Goal: Task Accomplishment & Management: Use online tool/utility

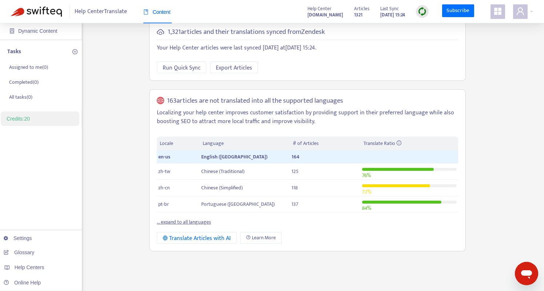
scroll to position [49, 0]
click at [190, 219] on link "... expand to all languages" at bounding box center [184, 221] width 54 height 8
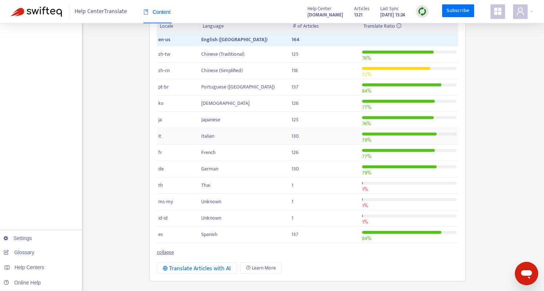
scroll to position [169, 0]
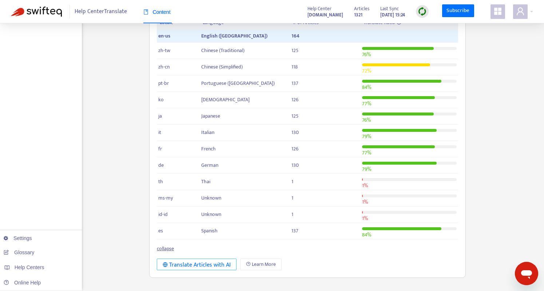
click at [195, 264] on div "Translate Articles with AI" at bounding box center [197, 264] width 68 height 9
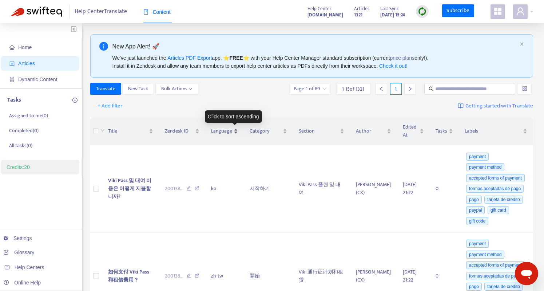
click at [238, 129] on div "Language" at bounding box center [224, 131] width 27 height 8
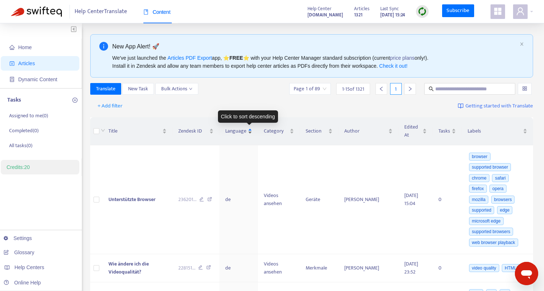
click at [252, 134] on div "Language" at bounding box center [238, 131] width 27 height 8
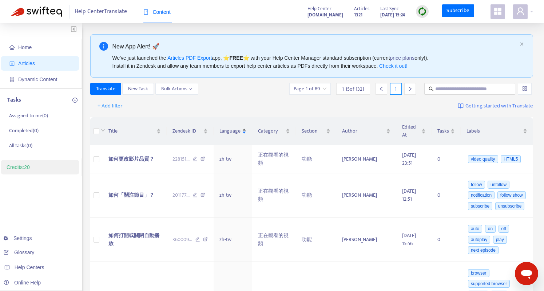
click at [246, 129] on div "Language" at bounding box center [232, 131] width 27 height 8
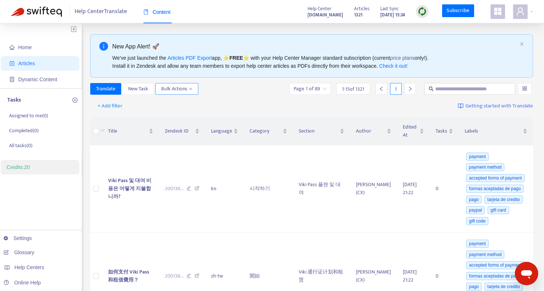
click at [194, 90] on button "Bulk Actions" at bounding box center [176, 89] width 43 height 12
click at [252, 87] on div "Translate New Task Bulk Actions Page 1 of 89 1 - 15 of 1321 1" at bounding box center [311, 89] width 443 height 12
click at [115, 107] on span "+ Add filter" at bounding box center [110, 106] width 25 height 9
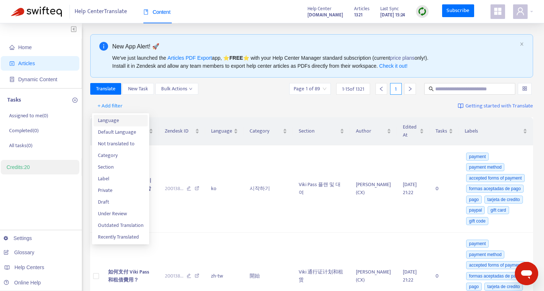
click at [118, 120] on span "Language" at bounding box center [120, 120] width 45 height 8
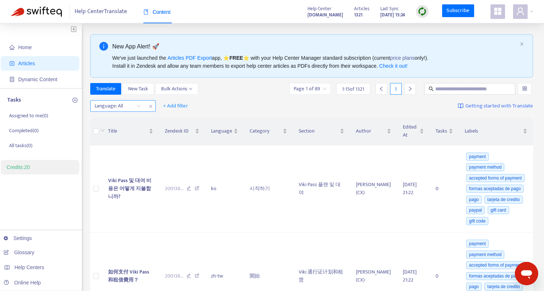
click at [128, 106] on div at bounding box center [114, 106] width 44 height 9
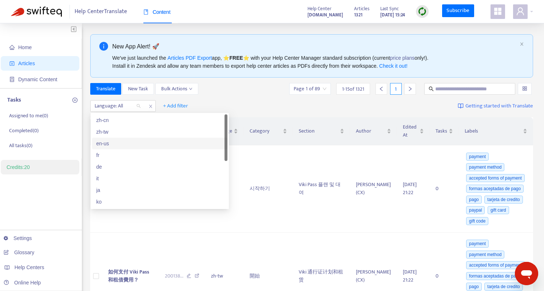
click at [118, 142] on div "en-us" at bounding box center [159, 143] width 127 height 8
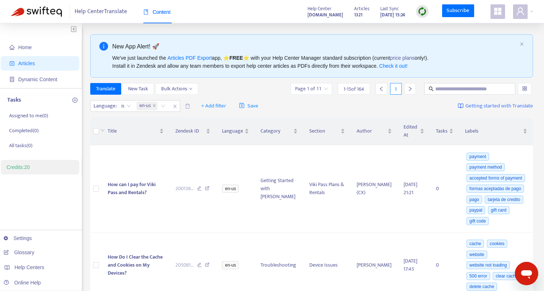
click at [235, 91] on div "Translate New Task Bulk Actions Page 1 of 11 1 - 15 of 164 1" at bounding box center [311, 89] width 443 height 12
click at [191, 88] on icon "down" at bounding box center [190, 89] width 3 height 2
click at [261, 86] on div "Translate New Task Bulk Actions Page 1 of 11 1 - 15 of 164 1" at bounding box center [311, 89] width 443 height 12
click at [244, 103] on icon "save" at bounding box center [241, 105] width 5 height 5
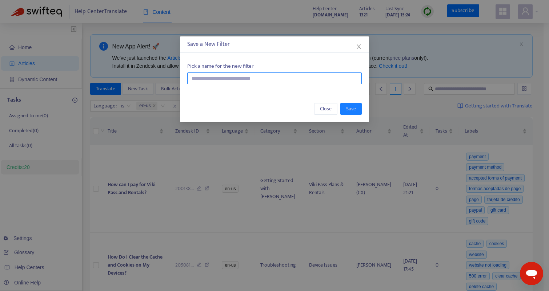
click at [274, 79] on input "text" at bounding box center [274, 78] width 175 height 12
click at [326, 109] on span "Close" at bounding box center [326, 109] width 12 height 8
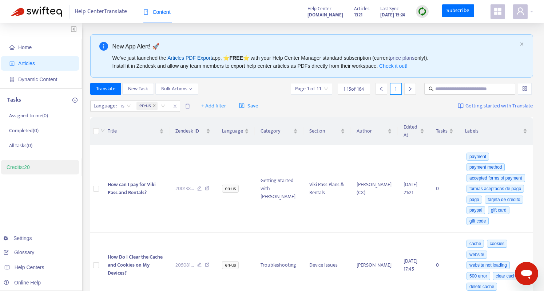
click at [197, 57] on link "Articles PDF Export" at bounding box center [189, 58] width 44 height 6
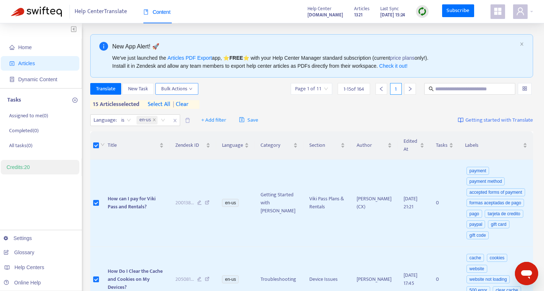
click at [188, 87] on span "Bulk Actions" at bounding box center [176, 89] width 31 height 8
click at [238, 88] on div "Translate New Task Bulk Actions Page 1 of 11 1 - 15 of 164 1" at bounding box center [311, 89] width 443 height 12
click at [163, 103] on span "select all" at bounding box center [159, 104] width 23 height 9
click at [246, 119] on span "Save" at bounding box center [248, 120] width 19 height 9
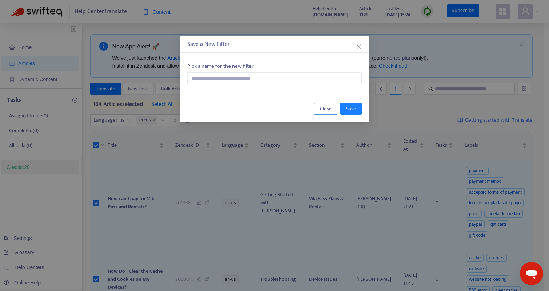
click at [322, 110] on span "Close" at bounding box center [326, 109] width 12 height 8
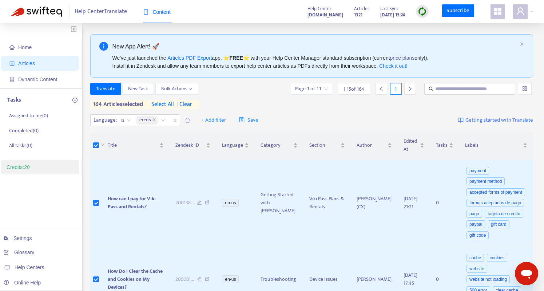
click at [249, 93] on div "Translate New Task Bulk Actions Page 1 of 11 1 - 15 of 164 1" at bounding box center [311, 89] width 443 height 12
drag, startPoint x: 164, startPoint y: 103, endPoint x: 182, endPoint y: 104, distance: 18.6
click at [182, 104] on div "164 articles selected select all | clear" at bounding box center [144, 104] width 109 height 9
click at [186, 104] on span "| clear" at bounding box center [183, 104] width 18 height 9
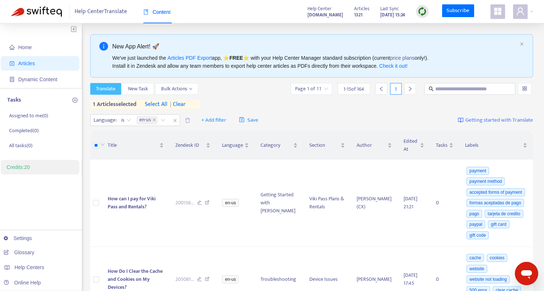
click at [114, 88] on span "Translate" at bounding box center [105, 89] width 19 height 8
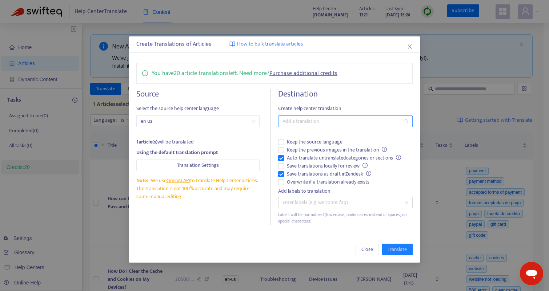
click at [307, 123] on div at bounding box center [342, 121] width 124 height 9
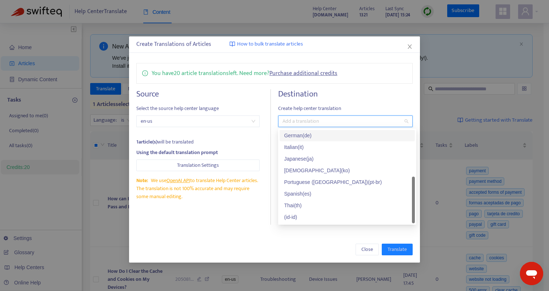
scroll to position [58, 0]
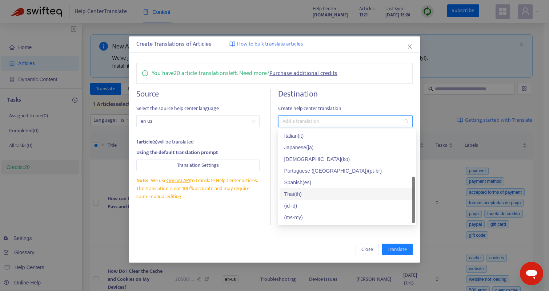
click at [340, 191] on div "Thai ( th )" at bounding box center [347, 194] width 127 height 8
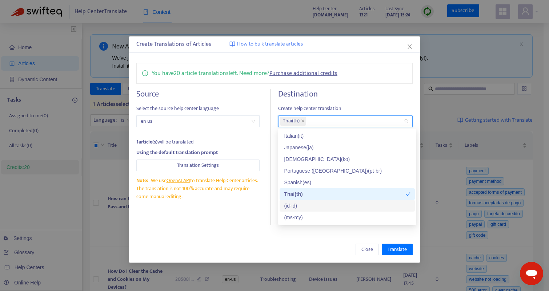
click at [313, 205] on div "( id-id )" at bounding box center [347, 206] width 127 height 8
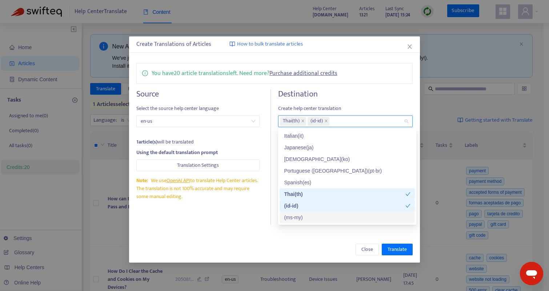
click at [308, 214] on div "( ms-my )" at bounding box center [347, 217] width 127 height 8
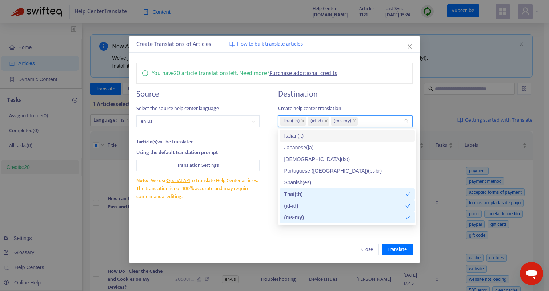
click at [363, 101] on div "Destination Create help center translation Thai ( th ) ( id-id ) ( ms-my ) Keep…" at bounding box center [345, 156] width 135 height 135
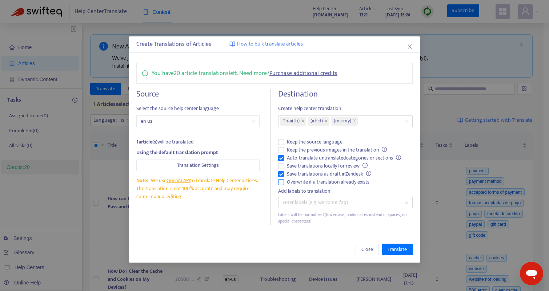
click at [359, 180] on span "Overwrite if a translation already exists" at bounding box center [328, 182] width 88 height 8
click at [335, 141] on span "Keep the source language" at bounding box center [314, 142] width 61 height 8
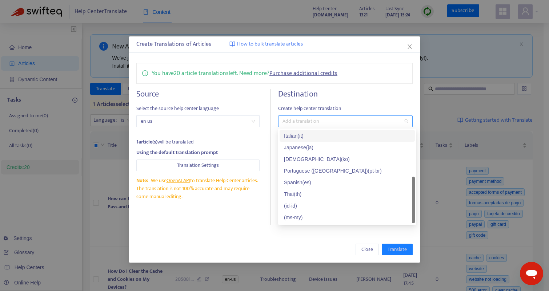
click at [362, 122] on div at bounding box center [342, 121] width 124 height 9
click at [341, 195] on div "Thai ( th )" at bounding box center [347, 194] width 127 height 8
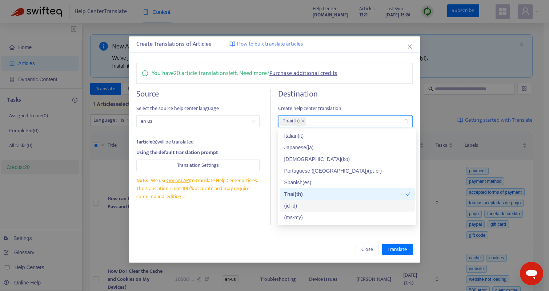
click at [333, 208] on div "( id-id )" at bounding box center [347, 206] width 127 height 8
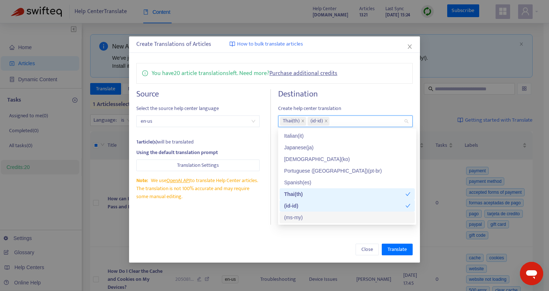
click at [332, 213] on div "( ms-my )" at bounding box center [347, 217] width 127 height 8
click at [325, 236] on div "Close Translate" at bounding box center [274, 249] width 291 height 26
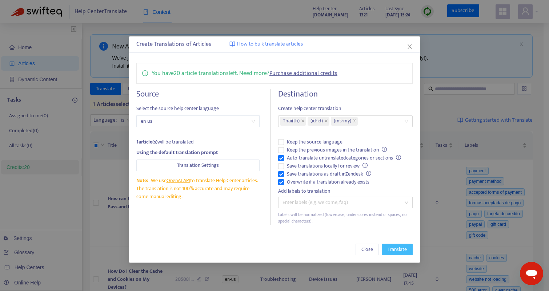
click at [393, 252] on span "Translate" at bounding box center [397, 249] width 19 height 8
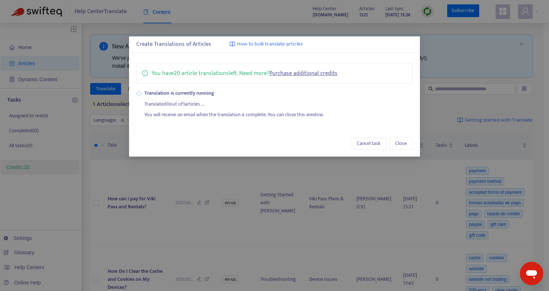
click at [313, 75] on link "Purchase additional credits" at bounding box center [304, 73] width 68 height 10
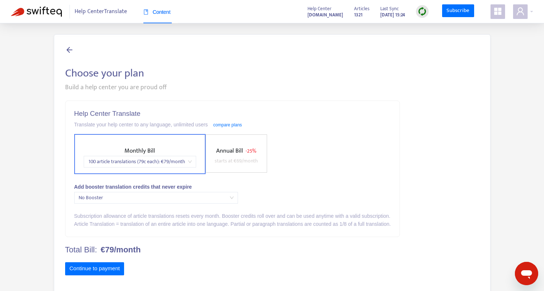
click at [339, 169] on div "Monthly Bill 100 article translations (79c each) : € 79 /month Annual Bill - 25…" at bounding box center [232, 154] width 317 height 40
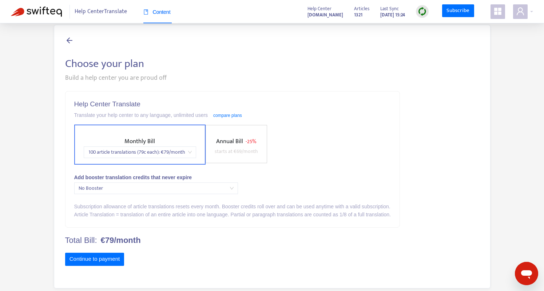
scroll to position [5, 0]
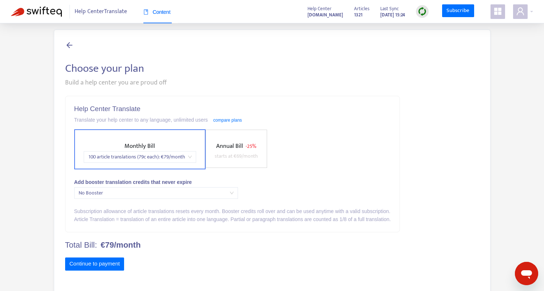
click at [191, 158] on span "100 article translations (79c each) : € 79 /month" at bounding box center [140, 156] width 104 height 11
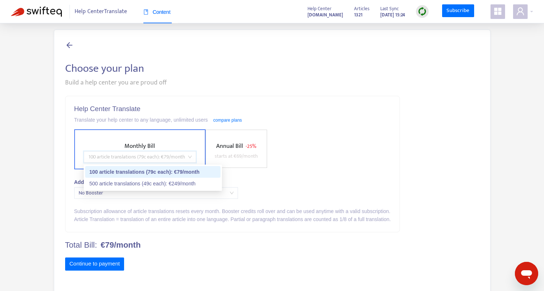
click at [206, 173] on div "100 article translations (79c each) : € 79 /month" at bounding box center [152, 172] width 127 height 8
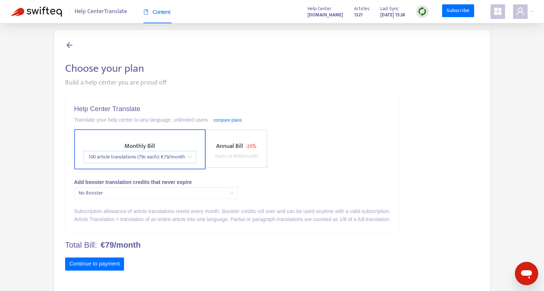
click at [193, 156] on div "100 article translations (79c each) : € 79 /month" at bounding box center [140, 157] width 112 height 12
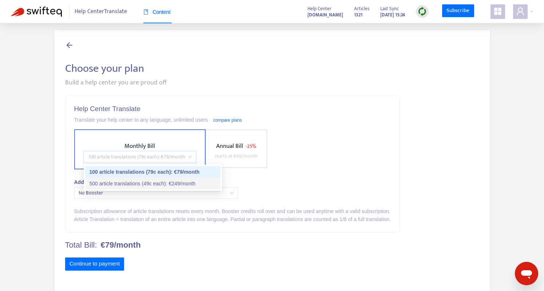
click at [154, 182] on div "500 article translations (49c each) : € 249 /month" at bounding box center [152, 183] width 127 height 8
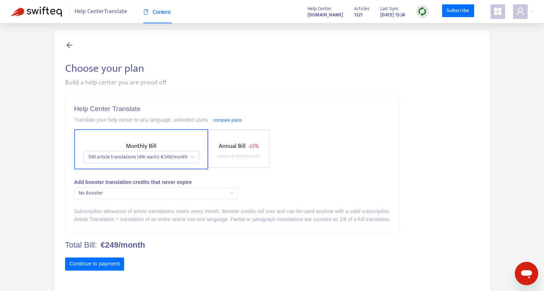
click at [382, 149] on div "Monthly Bill price_1RJyidEnBfbTVKDSawCs7z5p 500 article translations (49c each)…" at bounding box center [232, 149] width 317 height 40
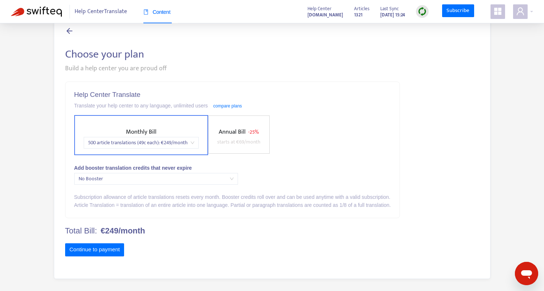
scroll to position [23, 0]
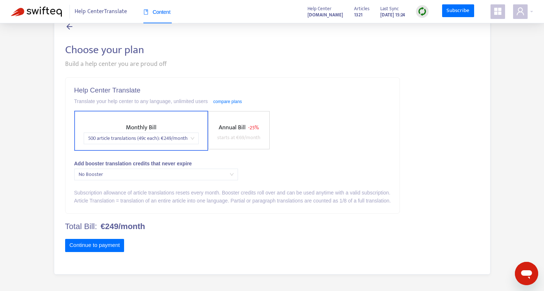
click at [231, 175] on span "No Booster" at bounding box center [156, 174] width 155 height 11
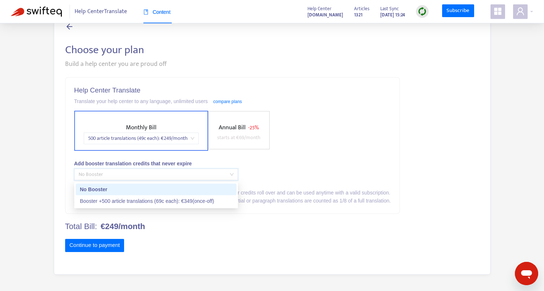
click at [330, 170] on div "Help Center Translate Translate your help center to any language, unlimited use…" at bounding box center [232, 145] width 334 height 136
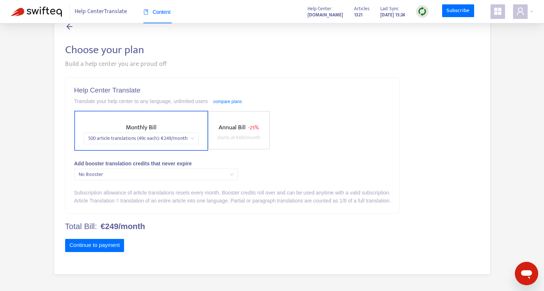
click at [365, 152] on div "Help Center Translate Translate your help center to any language, unlimited use…" at bounding box center [232, 145] width 334 height 136
click at [68, 27] on icon at bounding box center [69, 26] width 9 height 9
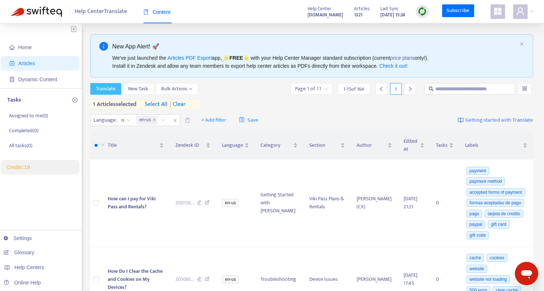
click at [107, 87] on span "Translate" at bounding box center [105, 89] width 19 height 8
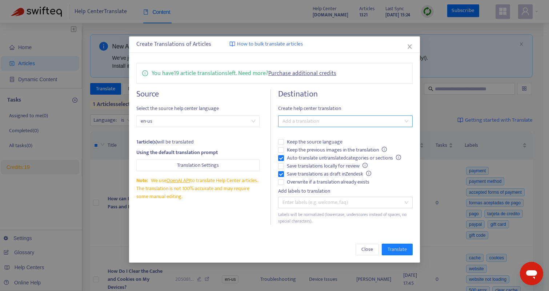
click at [369, 121] on div at bounding box center [342, 121] width 124 height 9
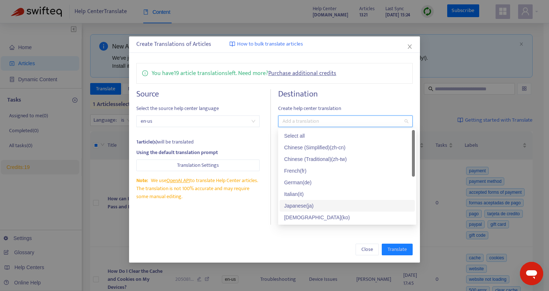
scroll to position [58, 0]
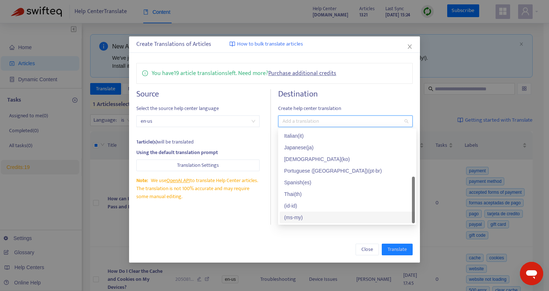
click at [308, 214] on div "( ms-my )" at bounding box center [347, 217] width 127 height 8
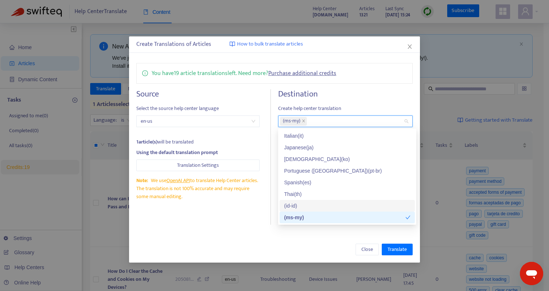
click at [307, 204] on div "( id-id )" at bounding box center [347, 206] width 127 height 8
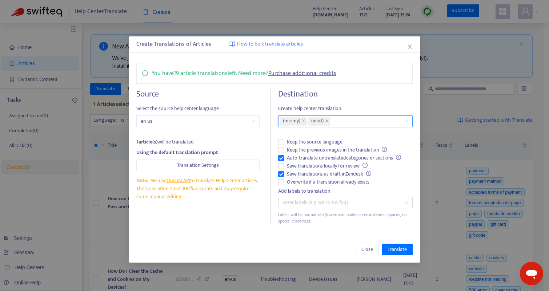
click at [319, 238] on div "Close Translate" at bounding box center [274, 249] width 291 height 26
click at [393, 249] on span "Translate" at bounding box center [397, 249] width 19 height 8
click at [329, 121] on icon "close" at bounding box center [327, 121] width 4 height 4
click at [405, 248] on span "Translate" at bounding box center [397, 249] width 19 height 8
click at [338, 182] on span "Overwrite if a translation already exists" at bounding box center [328, 182] width 88 height 8
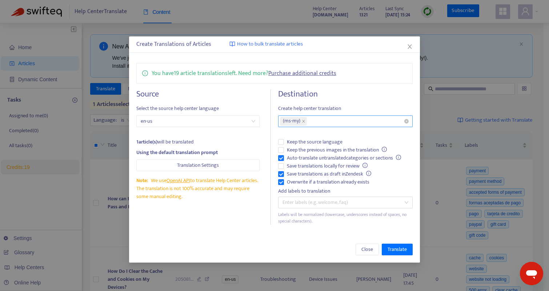
click at [337, 119] on div "( ms-my )" at bounding box center [342, 121] width 124 height 10
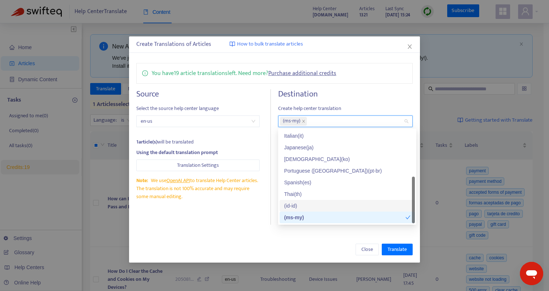
click at [307, 207] on div "( id-id )" at bounding box center [347, 206] width 127 height 8
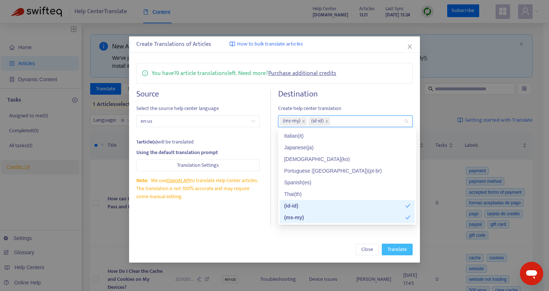
click at [398, 252] on span "Translate" at bounding box center [397, 249] width 19 height 8
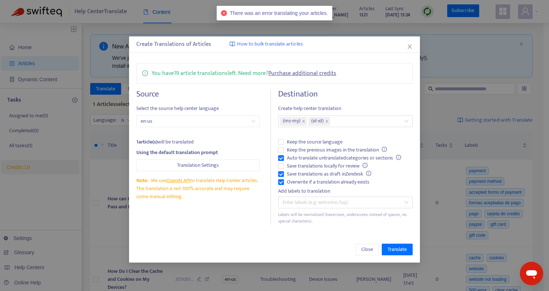
click at [375, 88] on div "You have 19 article translations left. Need more? Purchase additional credits S…" at bounding box center [274, 144] width 291 height 176
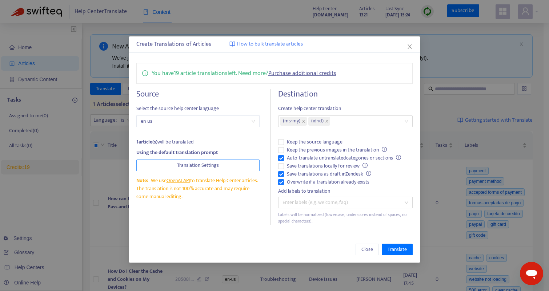
click at [209, 164] on span "Translation Settings" at bounding box center [198, 165] width 42 height 8
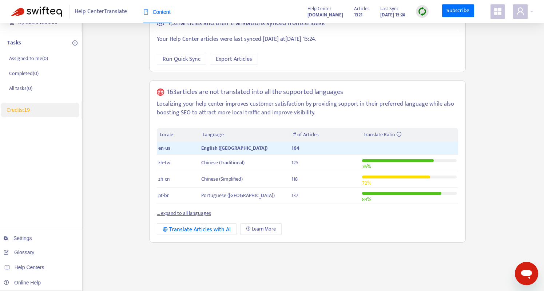
scroll to position [62, 0]
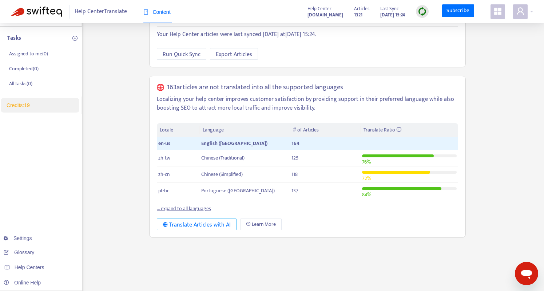
click at [208, 226] on div "Translate Articles with AI" at bounding box center [197, 224] width 68 height 9
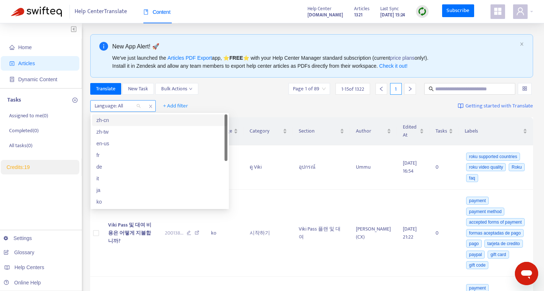
click at [109, 107] on div at bounding box center [114, 106] width 44 height 9
click at [112, 143] on div "en-us" at bounding box center [159, 143] width 127 height 8
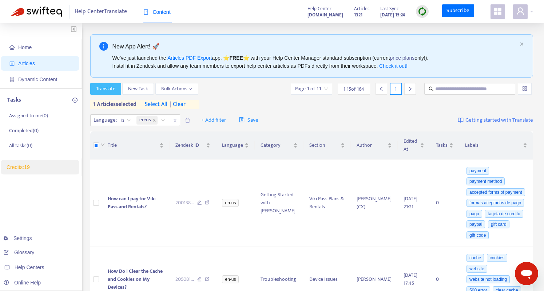
click at [107, 89] on span "Translate" at bounding box center [105, 89] width 19 height 8
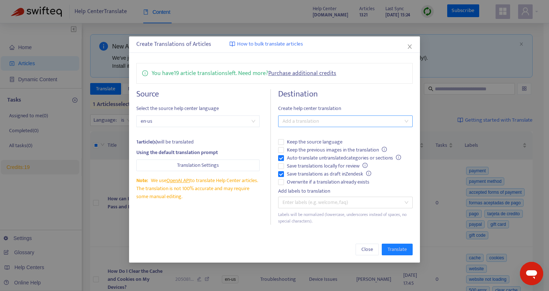
click at [317, 119] on div at bounding box center [342, 121] width 124 height 9
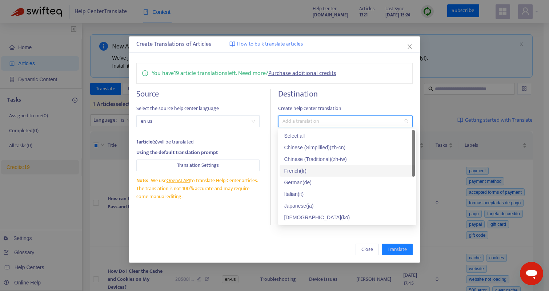
scroll to position [58, 0]
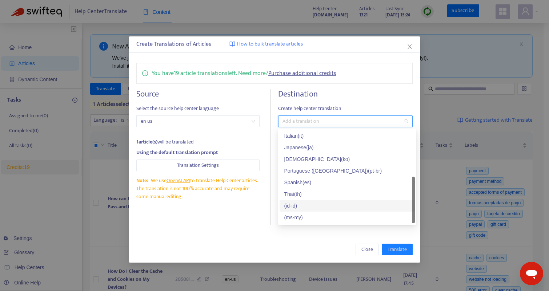
click at [298, 203] on div "( id-id )" at bounding box center [347, 206] width 127 height 8
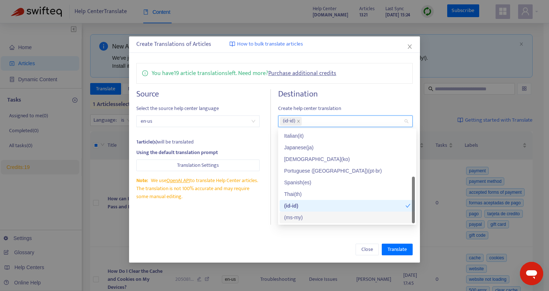
click at [300, 215] on div "( ms-my )" at bounding box center [347, 217] width 127 height 8
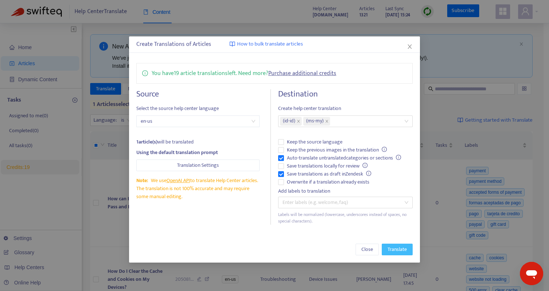
click at [398, 250] on span "Translate" at bounding box center [397, 249] width 19 height 8
